Goal: Transaction & Acquisition: Purchase product/service

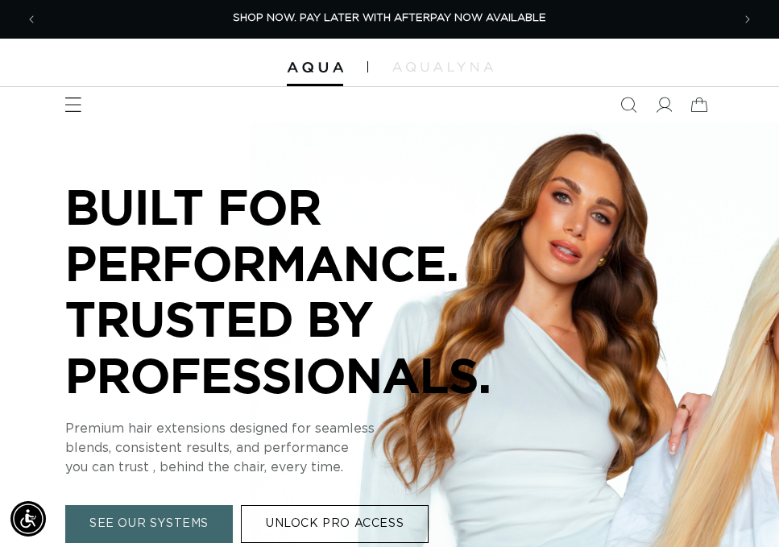
click at [68, 102] on icon "Menu" at bounding box center [72, 105] width 17 height 17
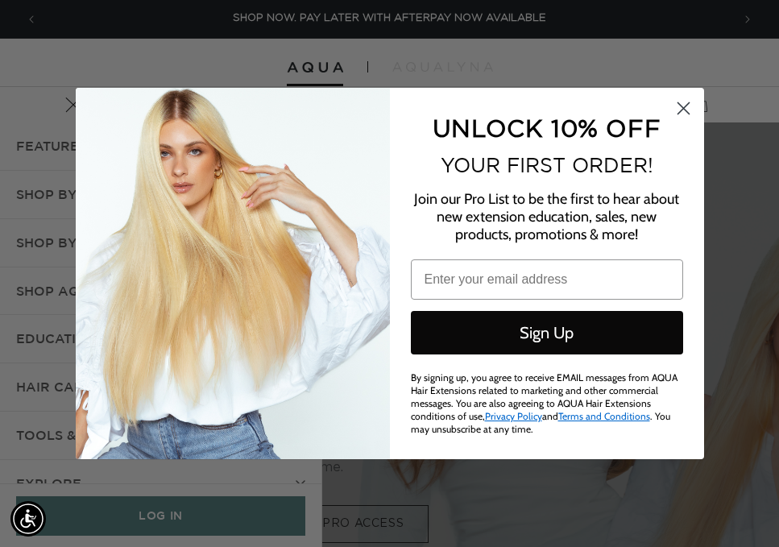
scroll to position [0, 1387]
click at [160, 514] on div "Close dialog UNLOCK 10% OFF YOUR FIRST ORDER! Join our Pro List to be the first…" at bounding box center [389, 273] width 779 height 547
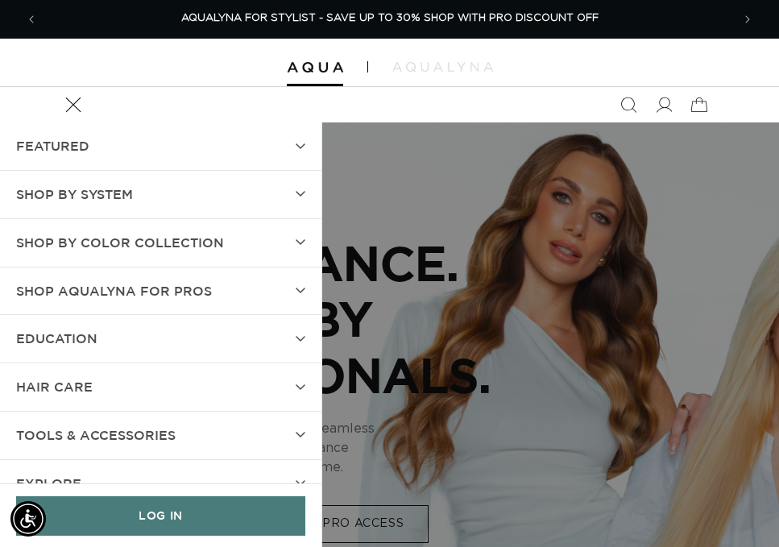
click at [160, 514] on link "LOG IN" at bounding box center [160, 515] width 289 height 39
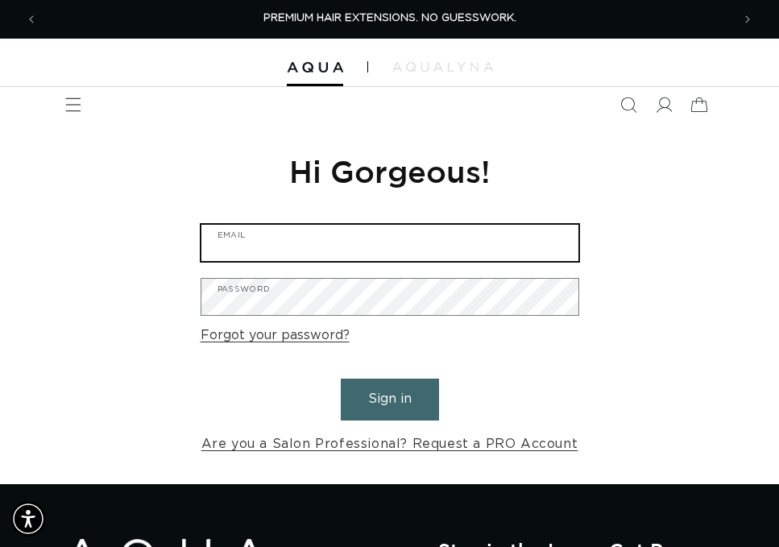
type input "burningshearssalon@gmail.com"
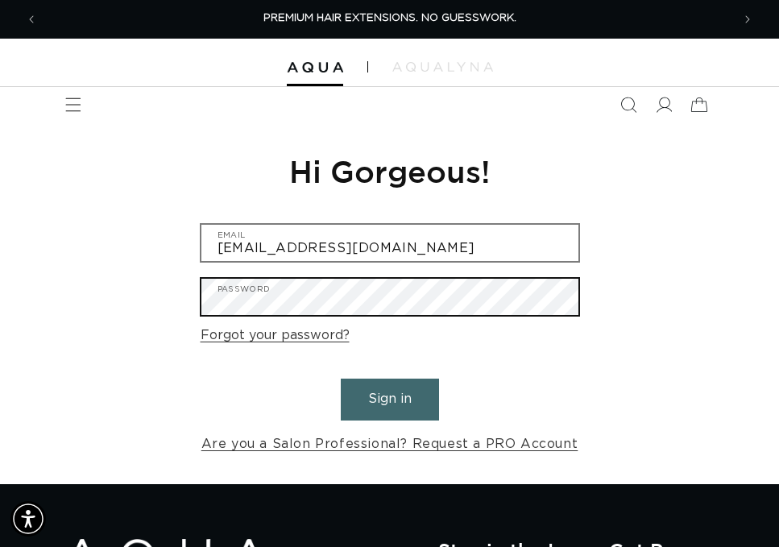
click at [389, 397] on button "Sign in" at bounding box center [390, 399] width 98 height 41
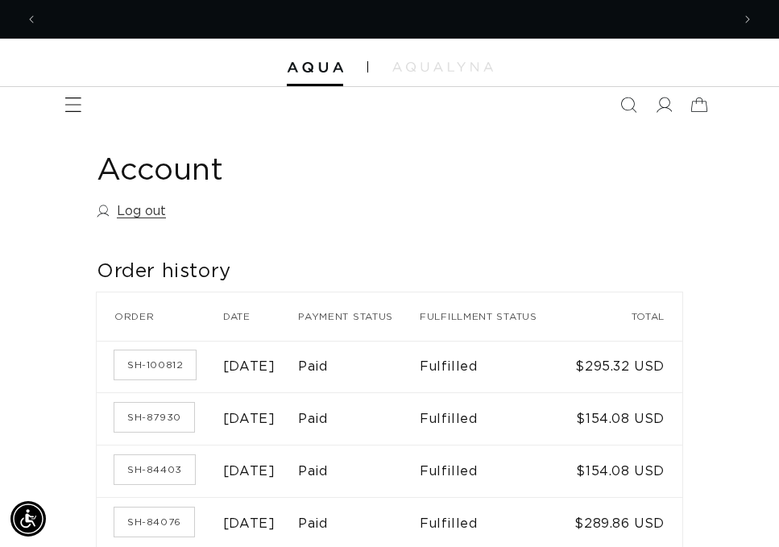
click at [76, 101] on icon "Menu" at bounding box center [72, 105] width 17 height 17
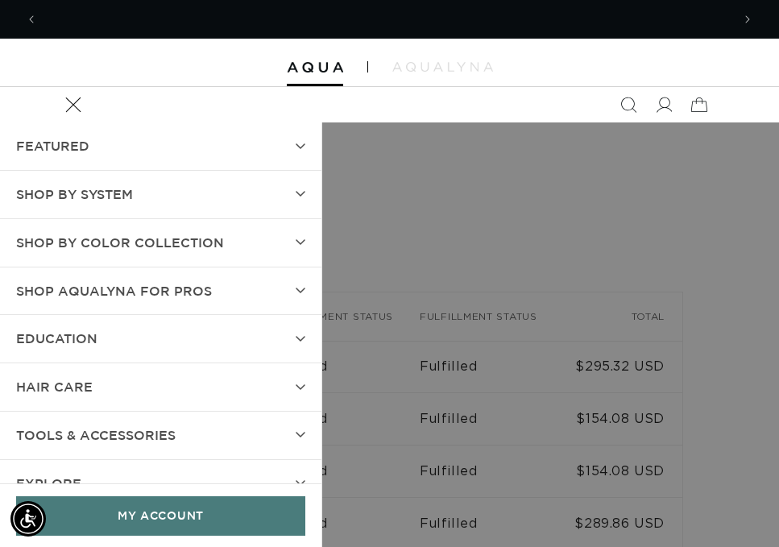
scroll to position [0, 1387]
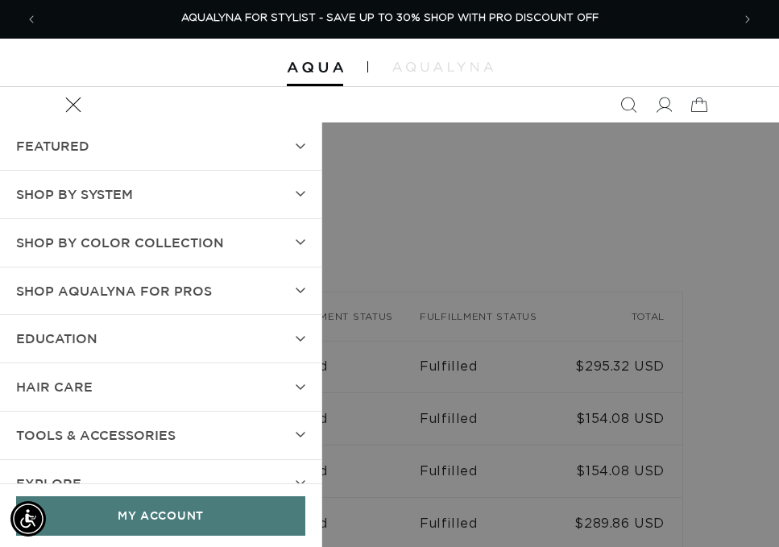
click at [89, 191] on span "SHOP BY SYSTEM" at bounding box center [74, 194] width 117 height 23
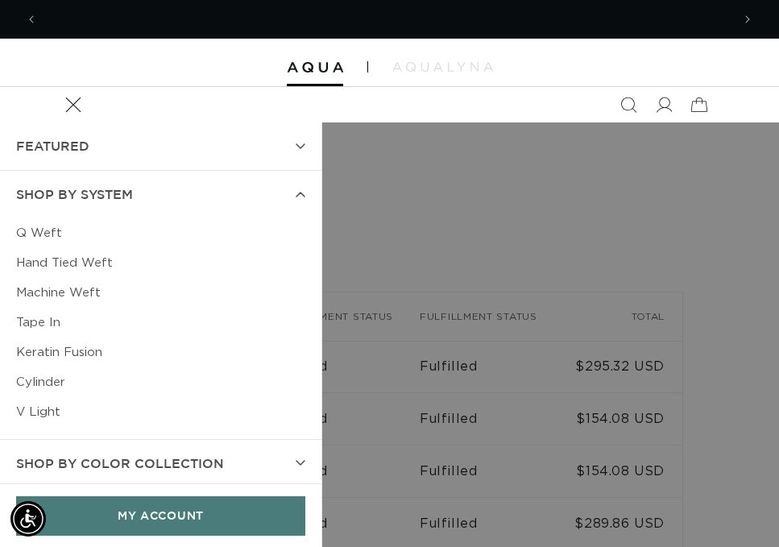
scroll to position [0, 0]
click at [68, 353] on link "Keratin Fusion" at bounding box center [160, 353] width 289 height 30
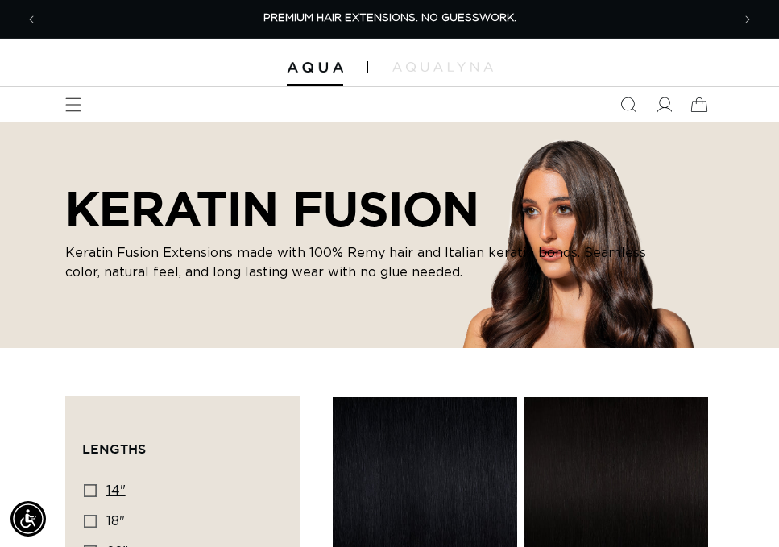
click at [89, 490] on icon at bounding box center [90, 490] width 13 height 13
click at [89, 490] on input "14" 14" (20 products)" at bounding box center [90, 490] width 13 height 13
checkbox input "true"
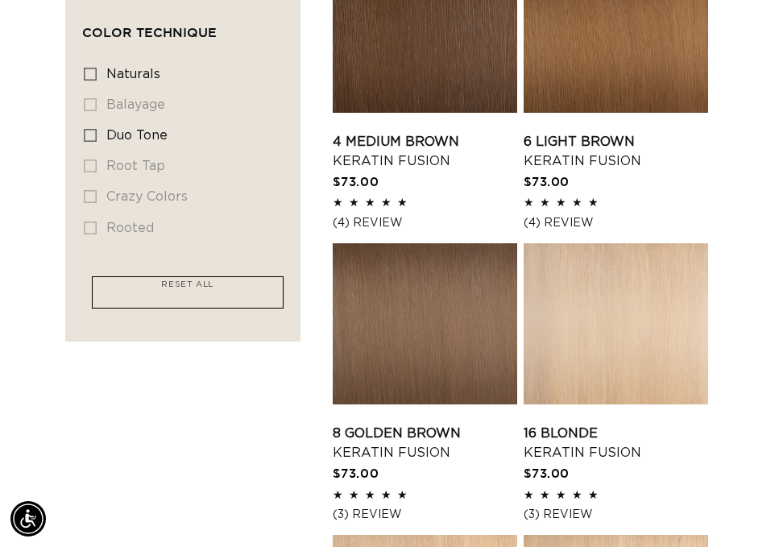
scroll to position [1029, 0]
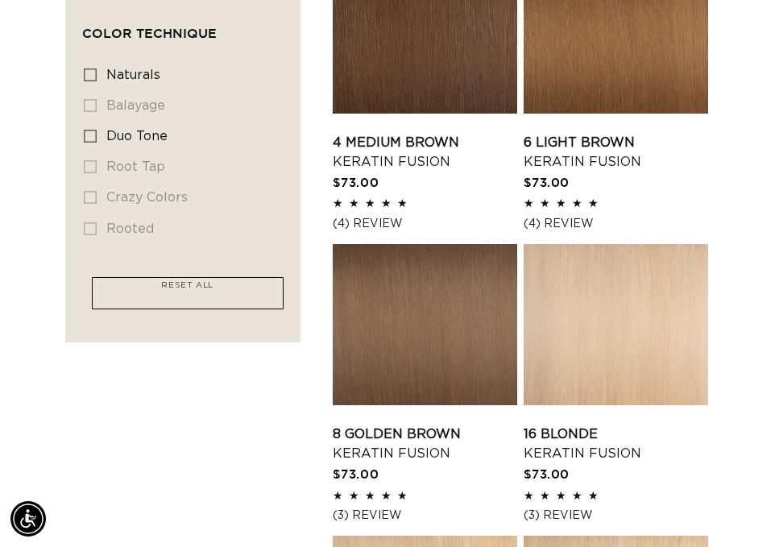
click at [406, 168] on link "4 Medium Brown Keratin Fusion" at bounding box center [425, 152] width 184 height 39
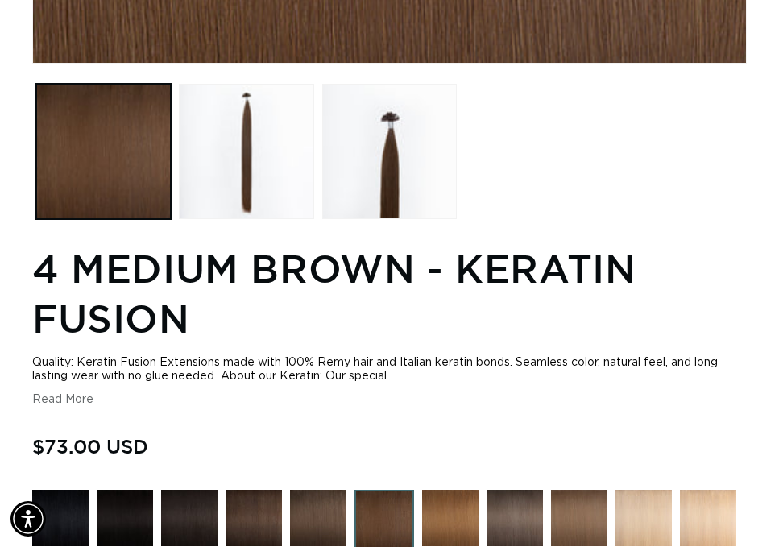
scroll to position [529, 0]
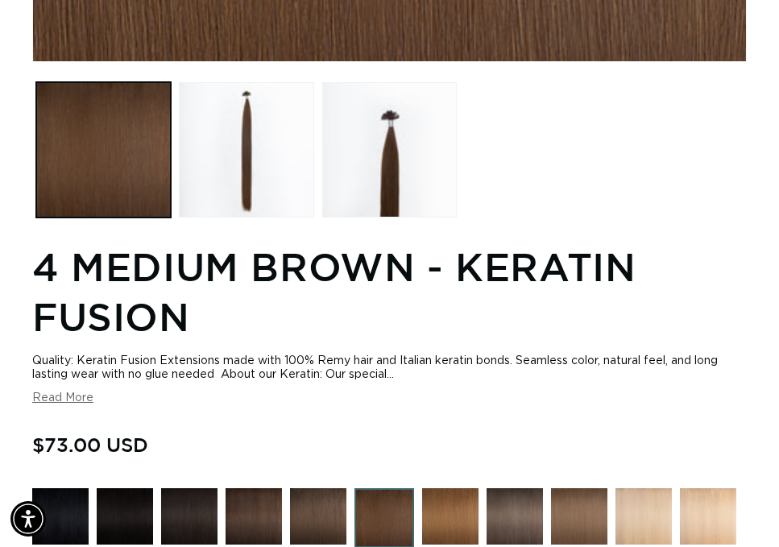
click at [73, 405] on button "Read More" at bounding box center [62, 399] width 61 height 14
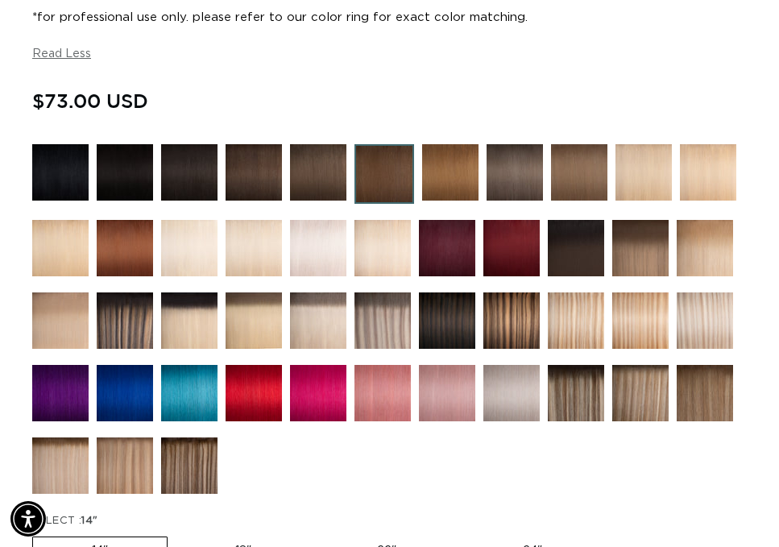
scroll to position [0, 0]
